Goal: Information Seeking & Learning: Learn about a topic

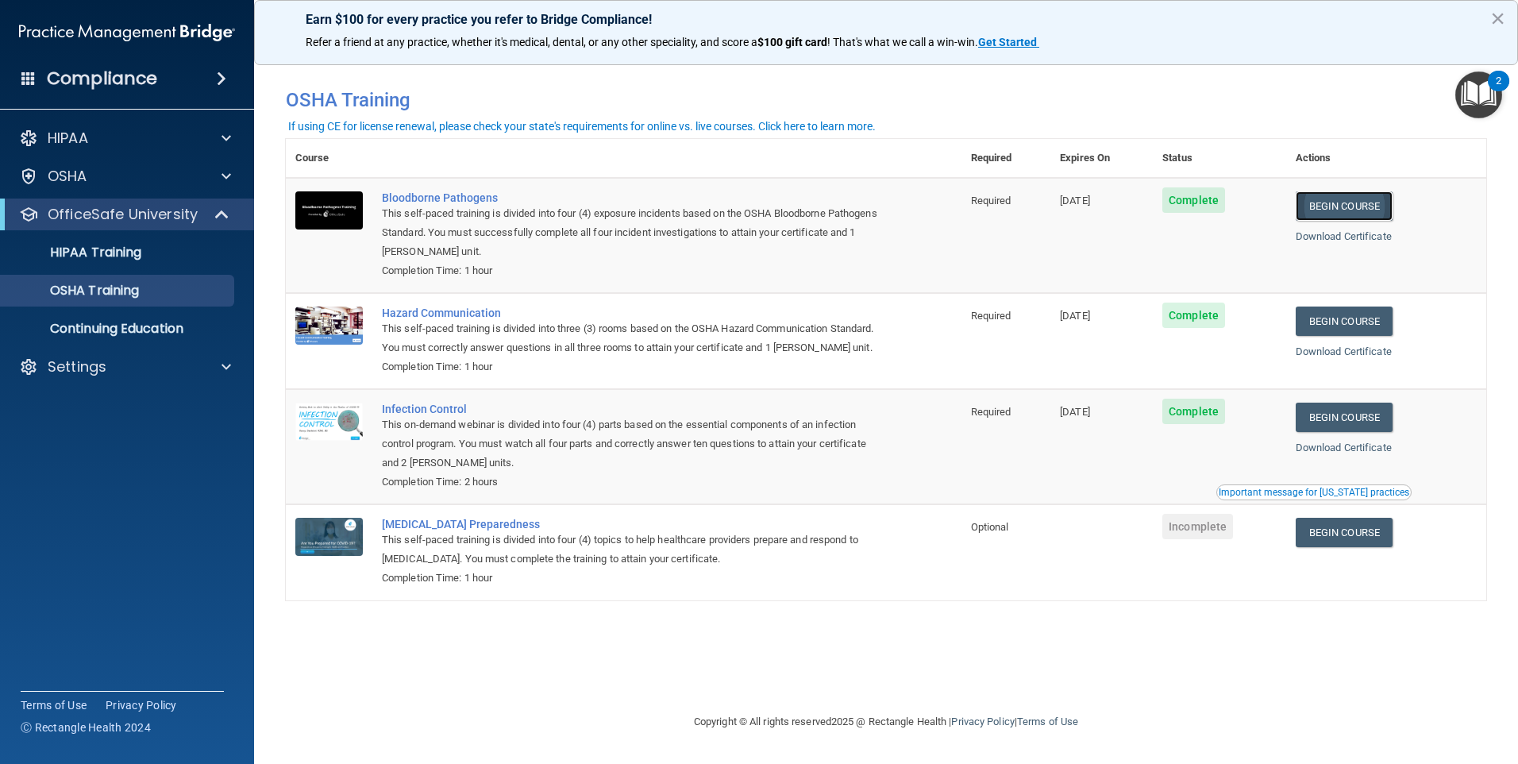
click at [1333, 211] on link "Begin Course" at bounding box center [1344, 205] width 97 height 29
click at [1330, 210] on link "Begin Course" at bounding box center [1344, 205] width 97 height 29
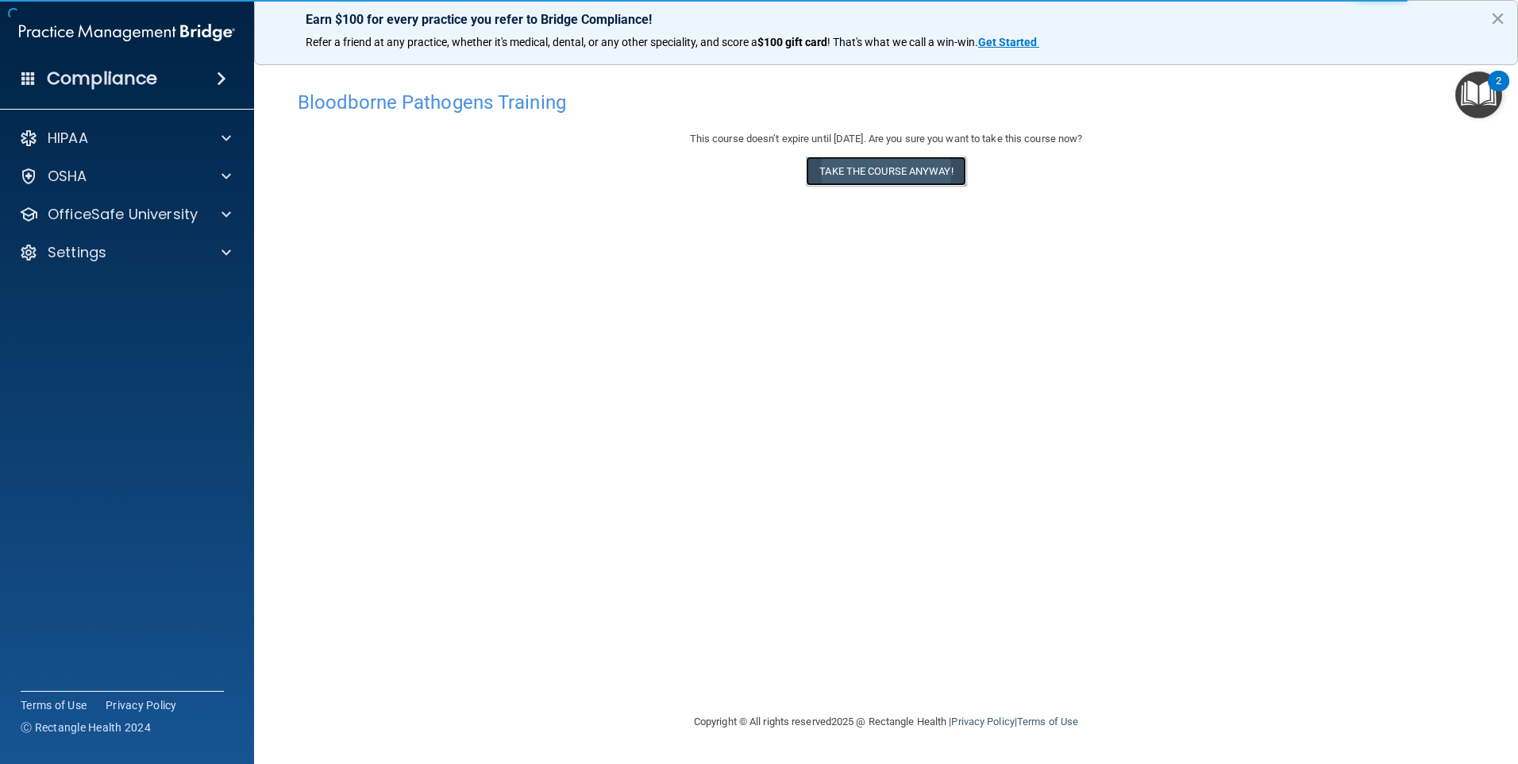
click at [915, 168] on button "Take the course anyway!" at bounding box center [886, 170] width 160 height 29
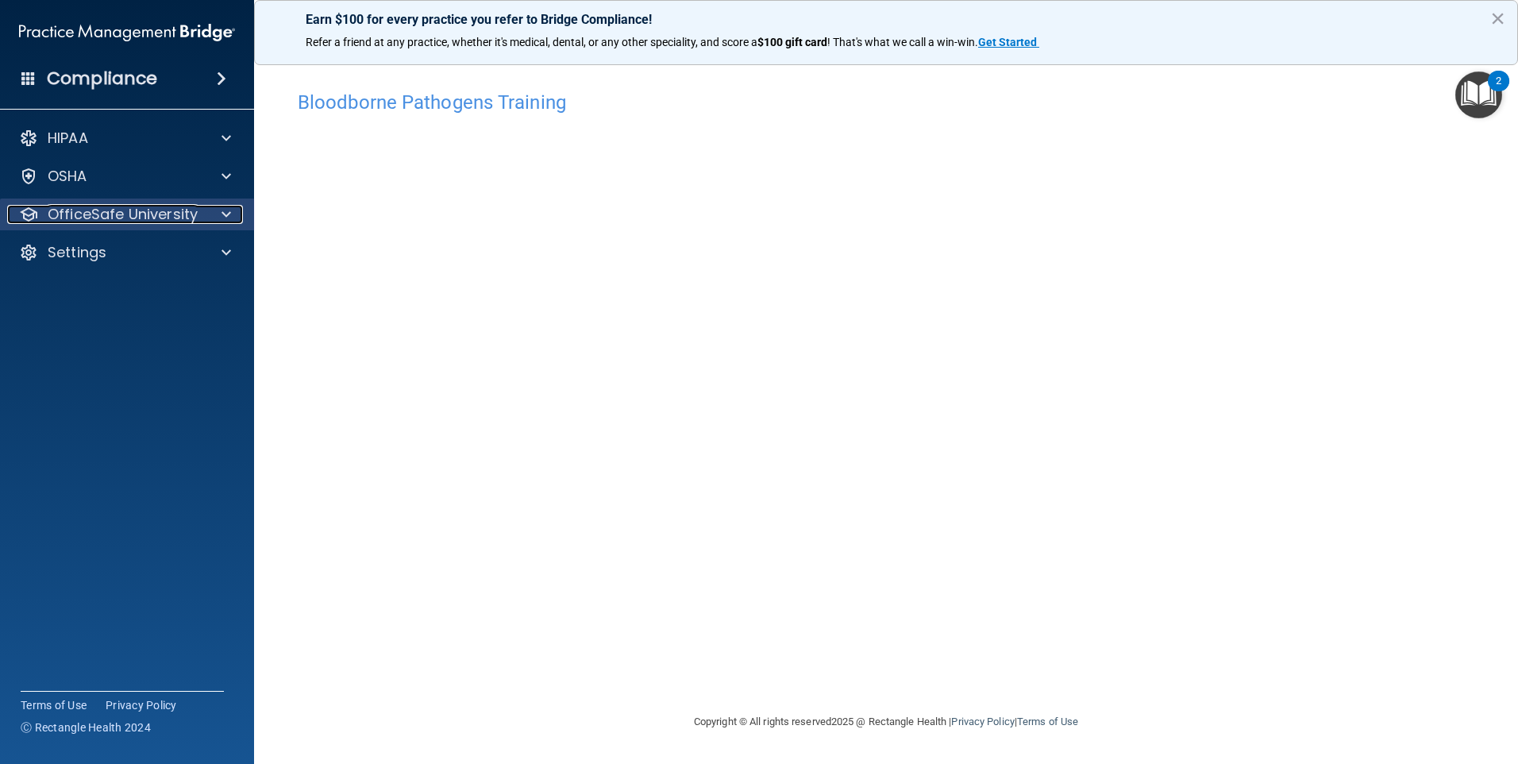
click at [181, 218] on p "OfficeSafe University" at bounding box center [123, 214] width 150 height 19
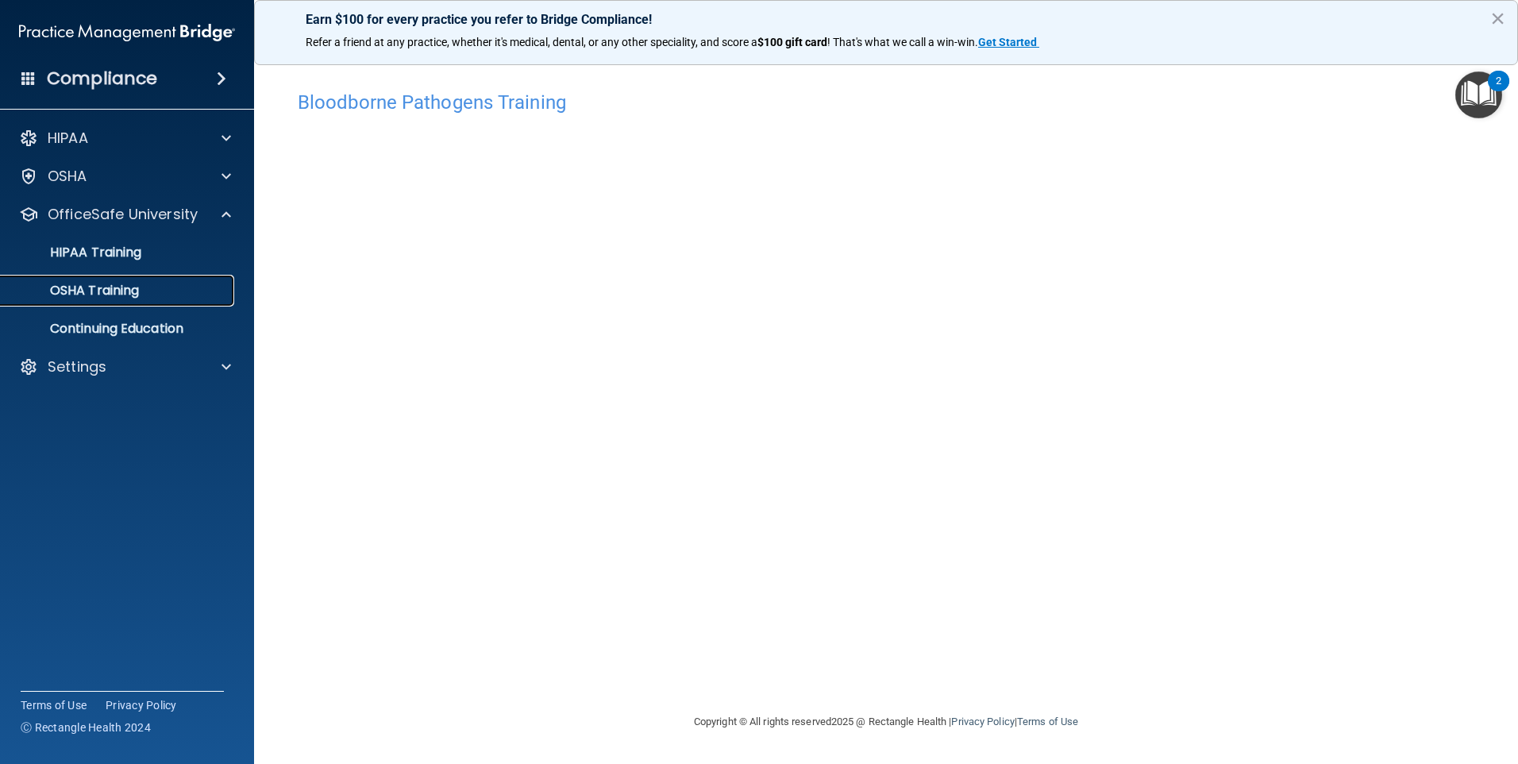
click at [103, 275] on link "OSHA Training" at bounding box center [109, 291] width 250 height 32
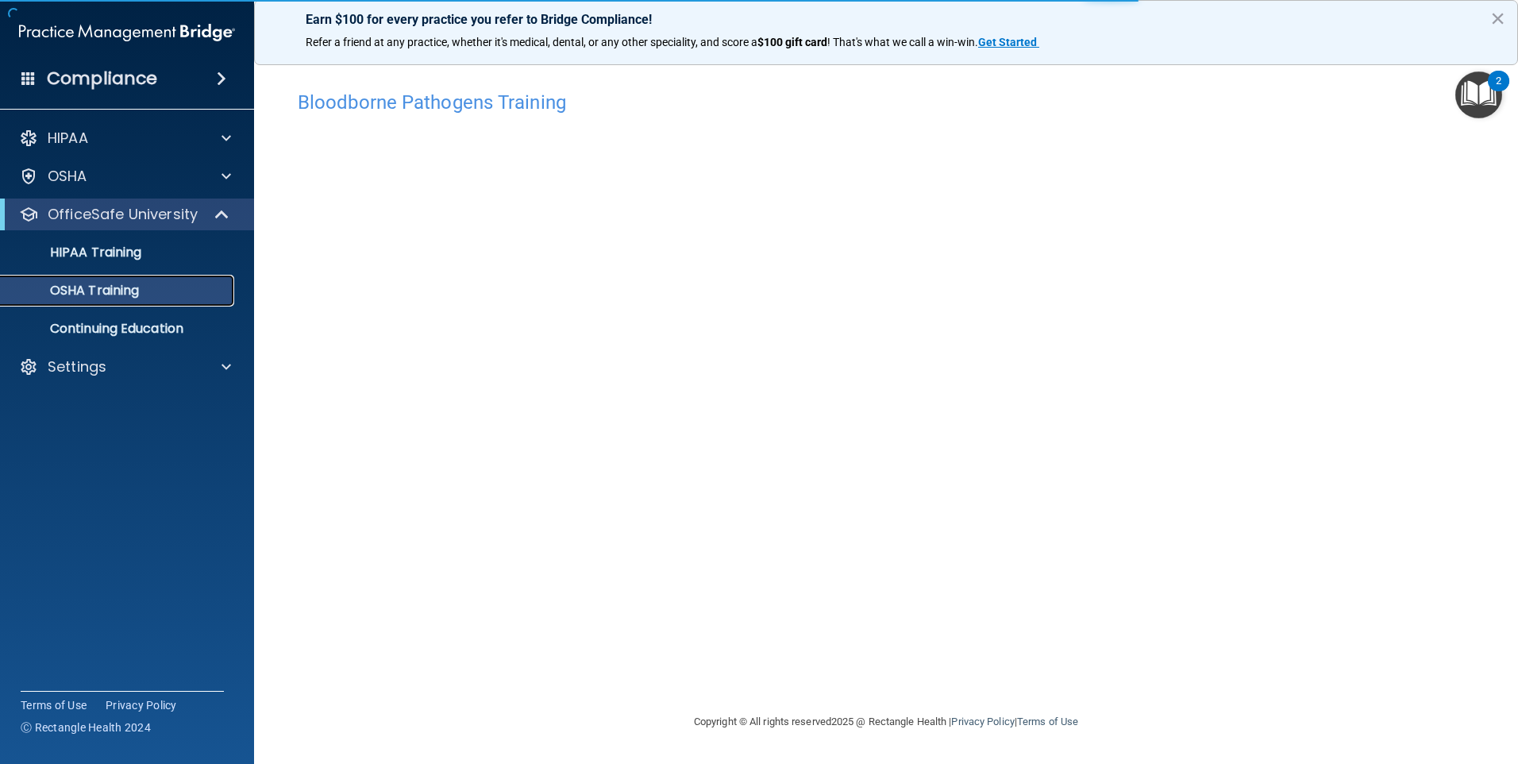
click at [108, 286] on p "OSHA Training" at bounding box center [74, 291] width 129 height 16
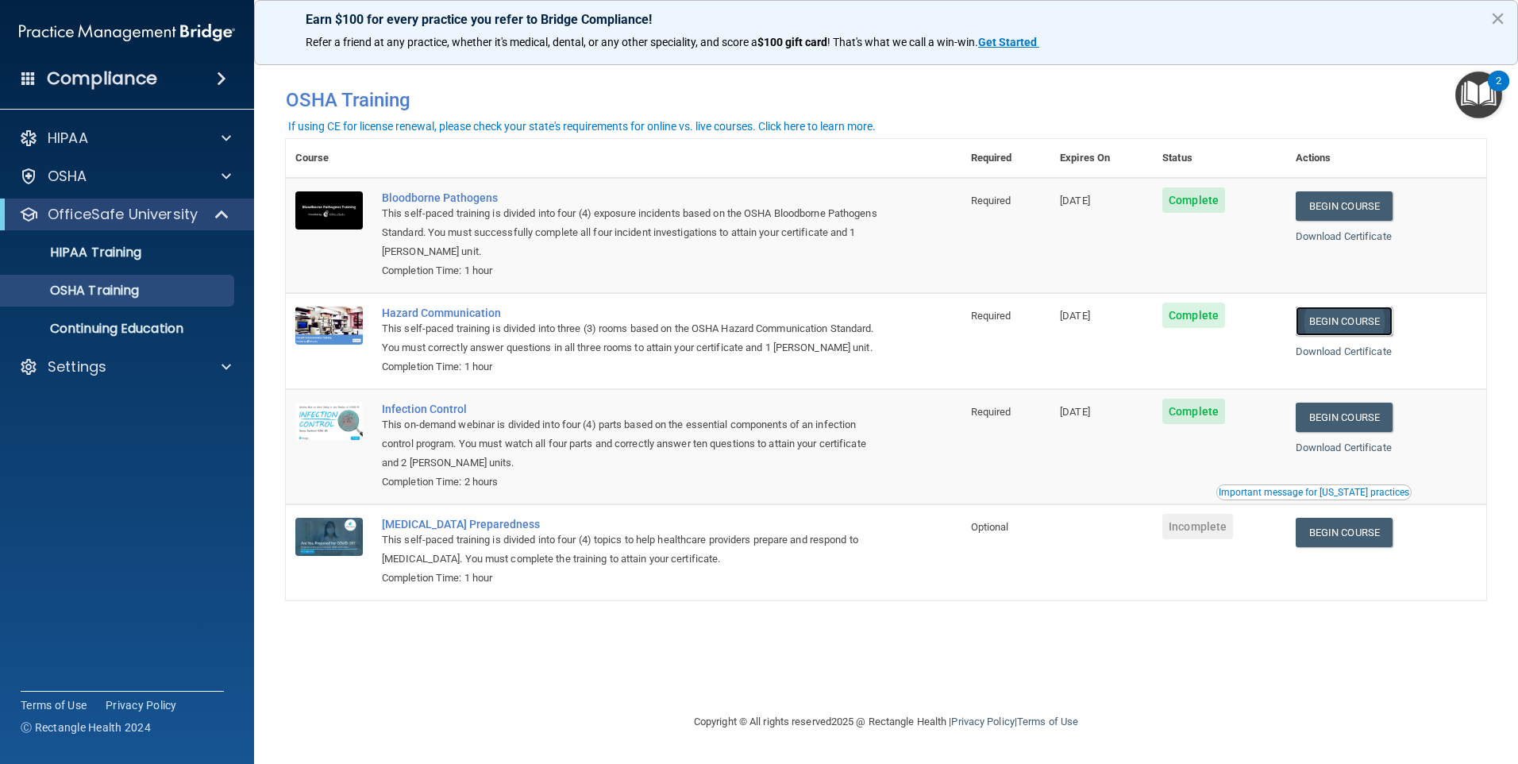
click at [1349, 315] on link "Begin Course" at bounding box center [1344, 321] width 97 height 29
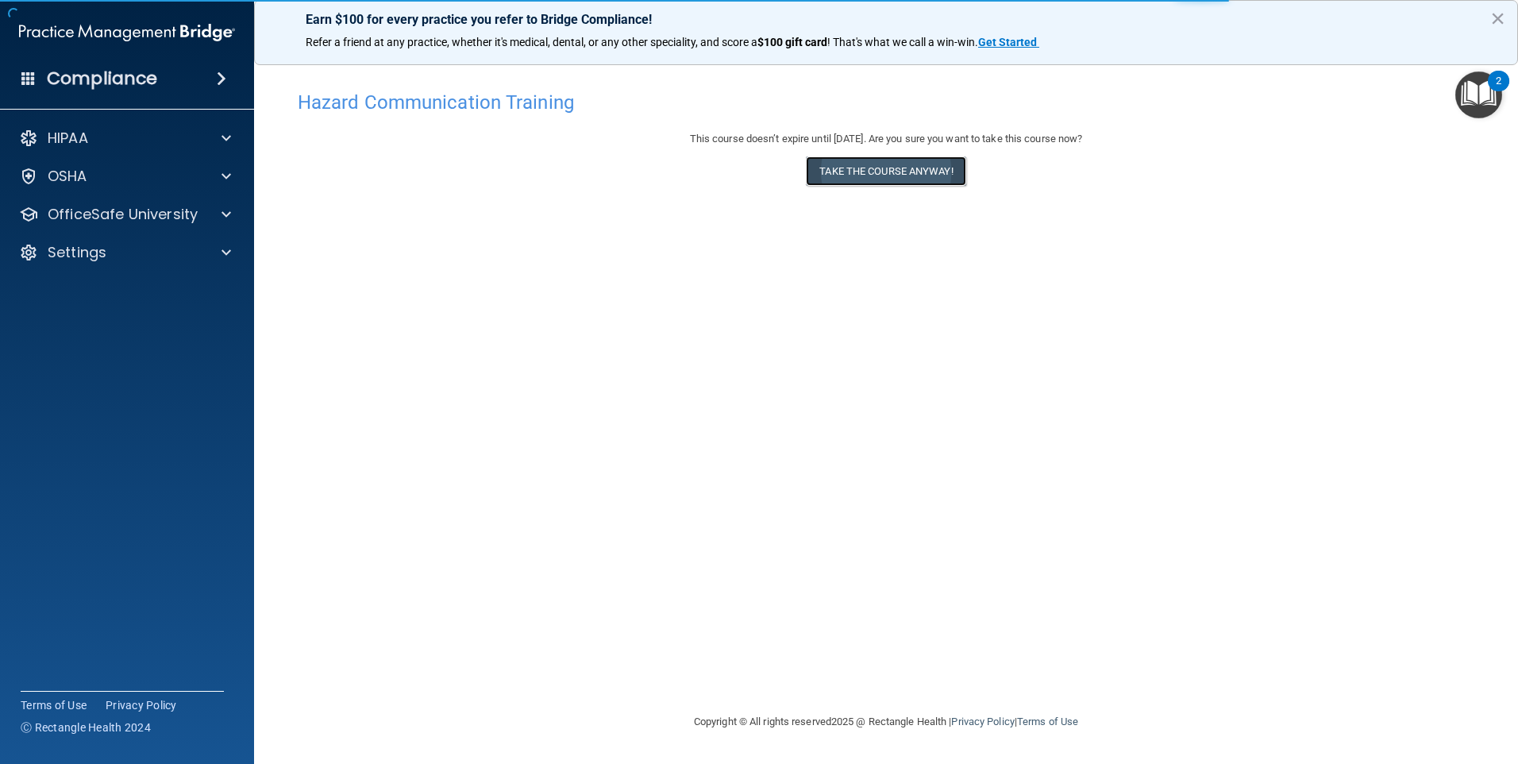
click at [932, 177] on button "Take the course anyway!" at bounding box center [886, 170] width 160 height 29
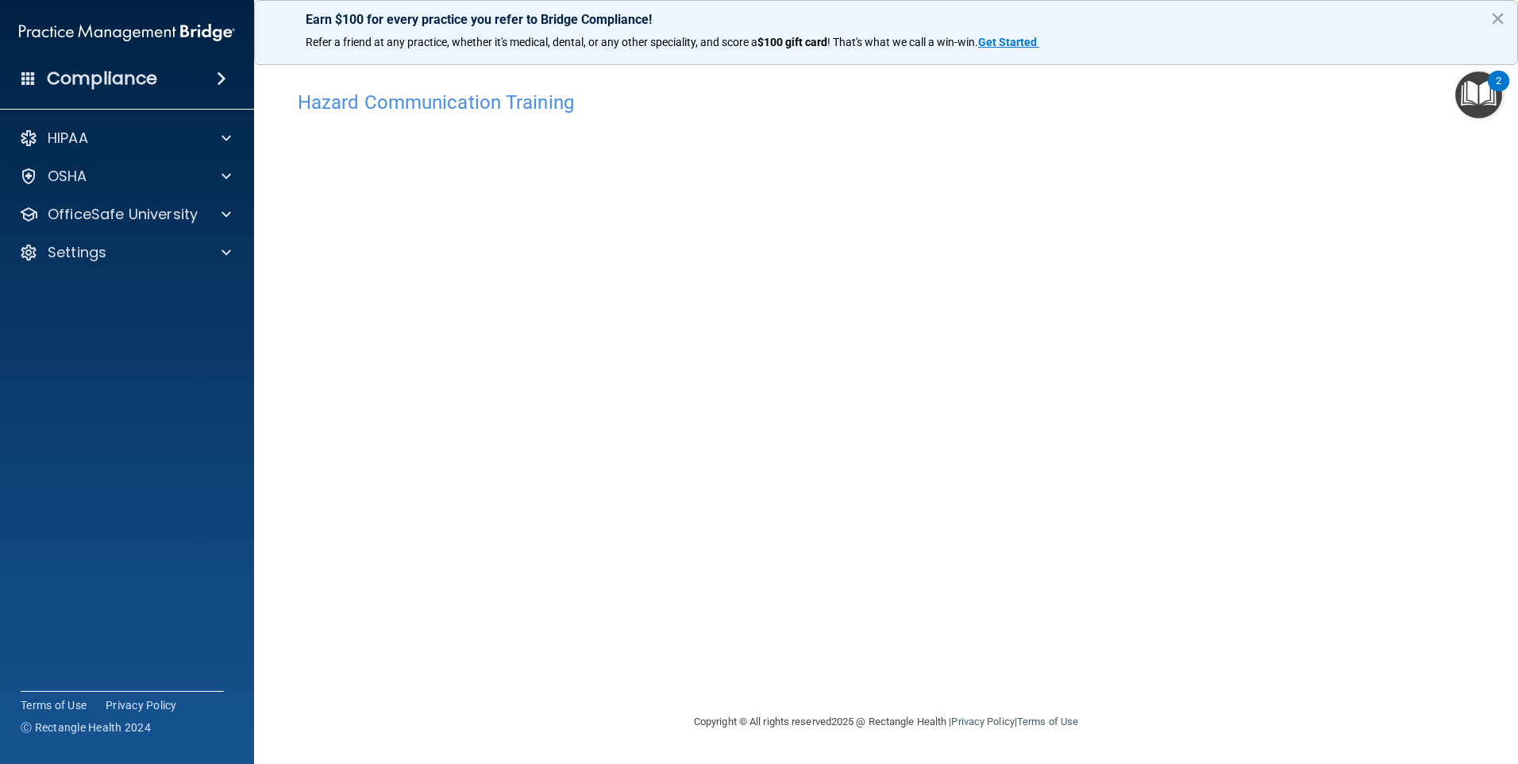
click at [1271, 406] on div "Hazard Communication Training This course doesn’t expire until 11/07/2025. Are …" at bounding box center [886, 398] width 1201 height 630
click at [233, 218] on div at bounding box center [224, 214] width 40 height 19
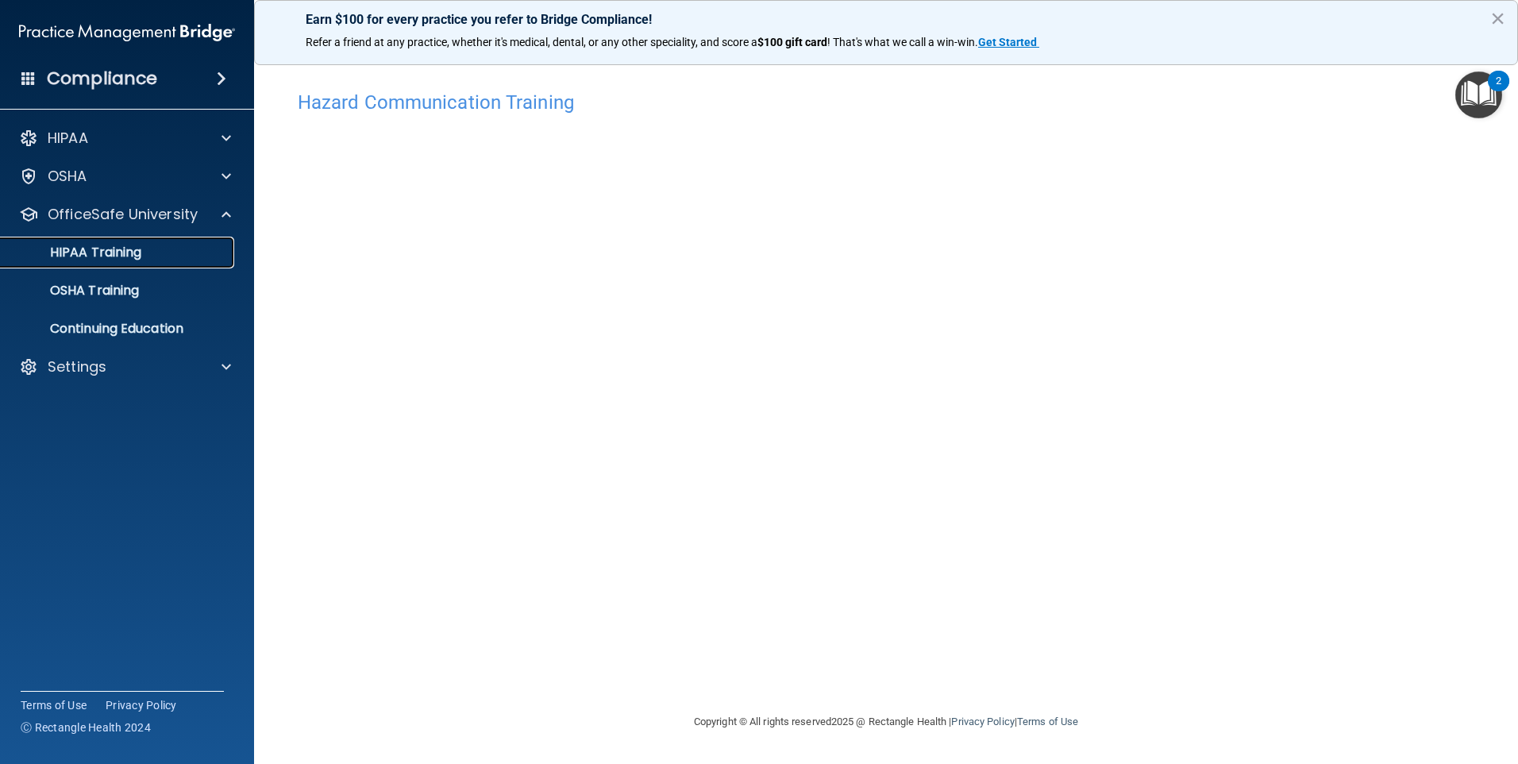
click at [126, 264] on link "HIPAA Training" at bounding box center [109, 253] width 250 height 32
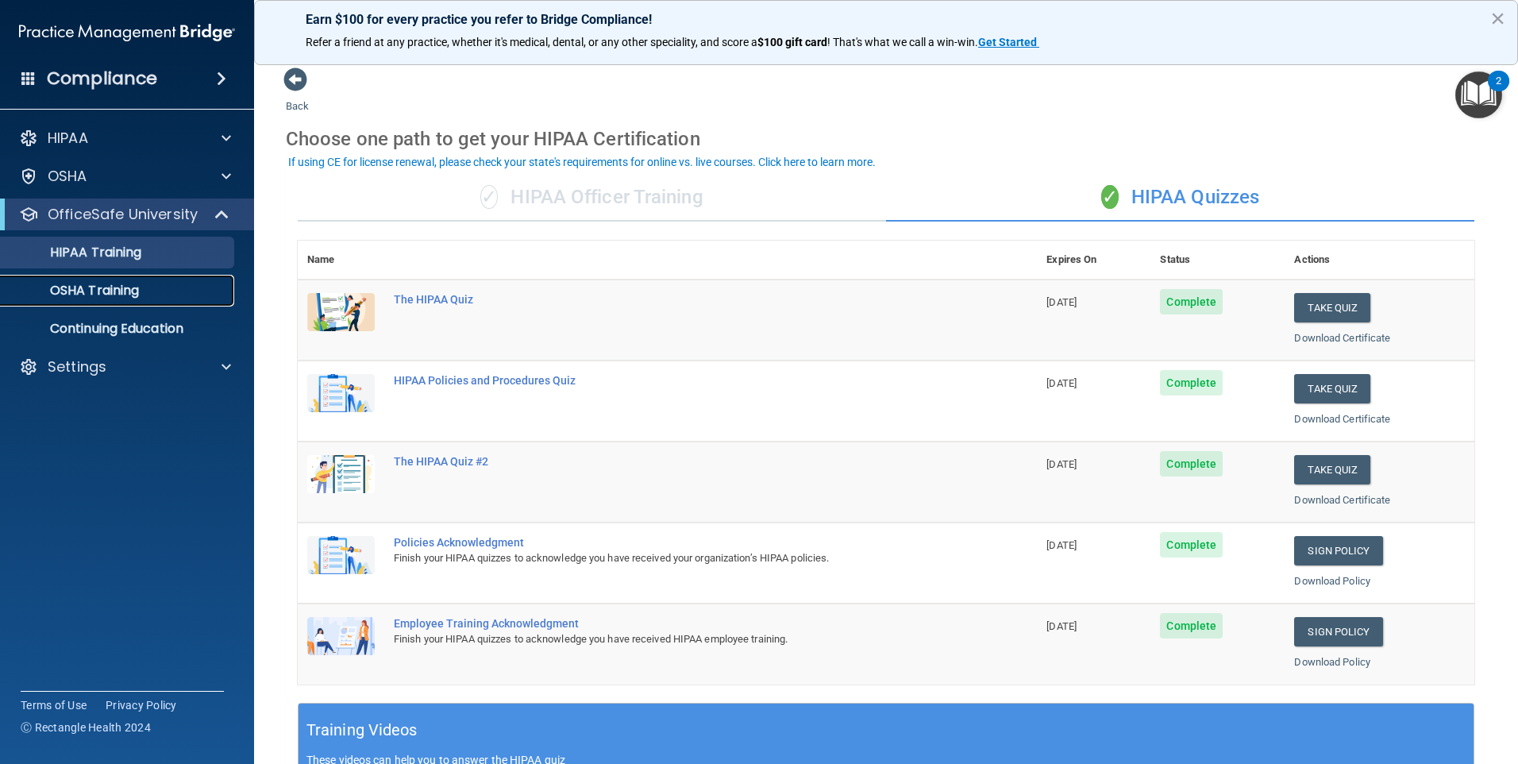
click at [96, 291] on p "OSHA Training" at bounding box center [74, 291] width 129 height 16
